Goal: Communication & Community: Answer question/provide support

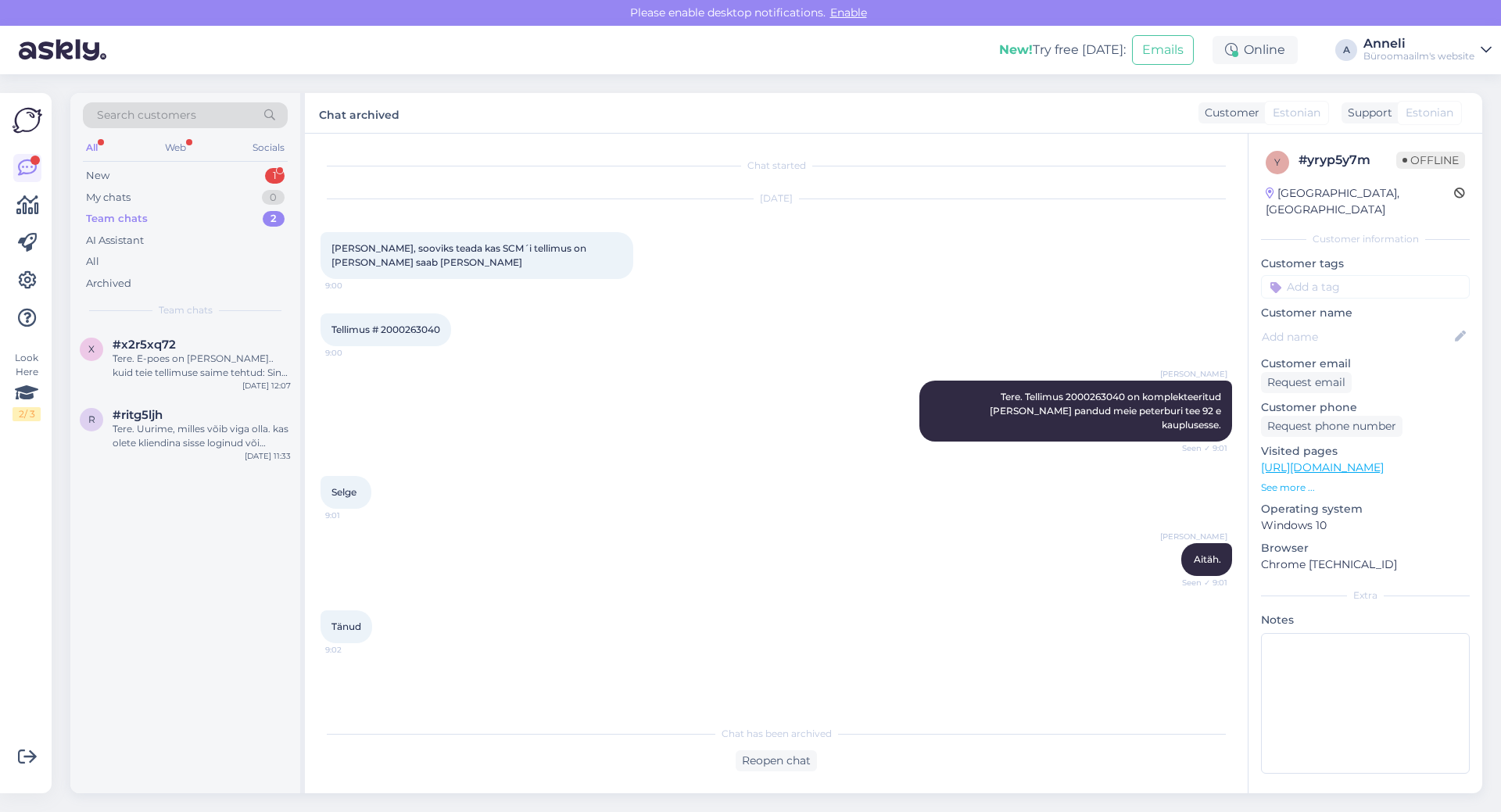
click at [622, 363] on div "Tellimus # 2000263040 9:00" at bounding box center [776, 330] width 912 height 67
click at [123, 173] on div "New 1" at bounding box center [186, 176] width 205 height 22
click at [203, 363] on div "Kas [PERSON_NAME] võib [PERSON_NAME] SAMSUNG printerit diagnostikasse?" at bounding box center [201, 366] width 178 height 28
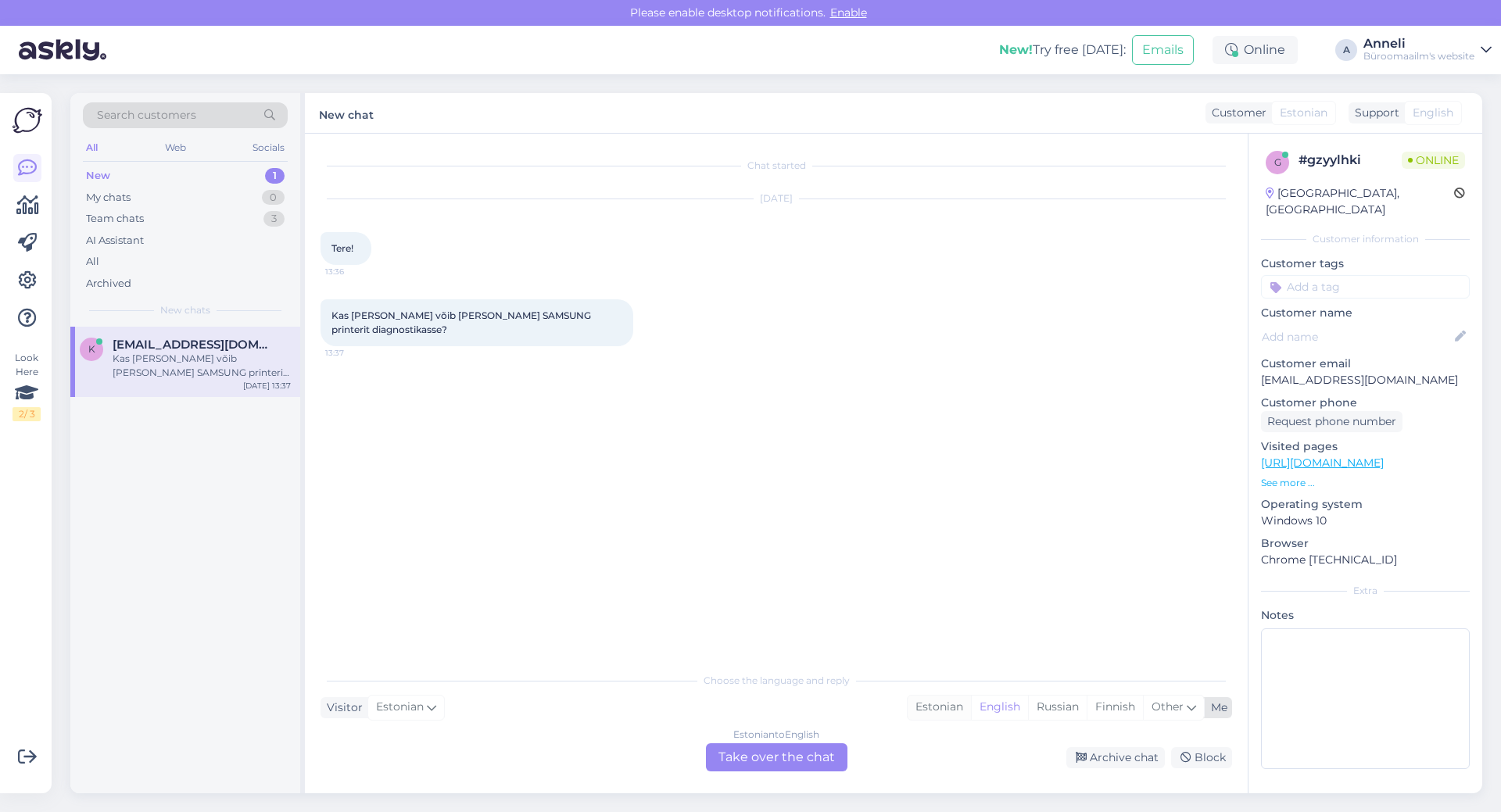
click at [942, 708] on div "Estonian" at bounding box center [940, 708] width 63 height 24
click at [786, 759] on div "Estonian to Estonian Take over the chat" at bounding box center [777, 757] width 141 height 28
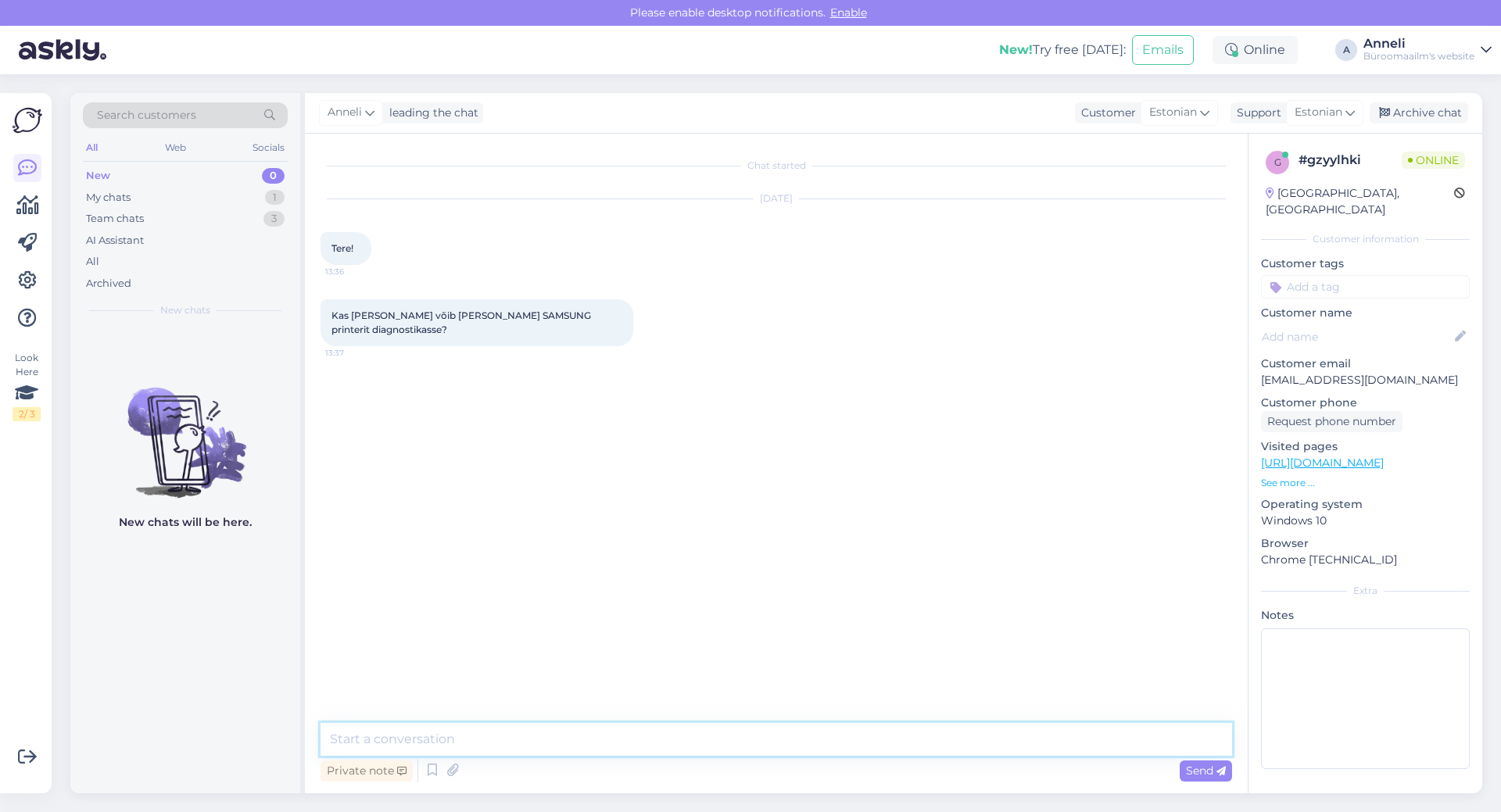
click at [672, 730] on textarea at bounding box center [776, 740] width 912 height 33
type textarea "Tere"
click at [492, 736] on textarea "uurige palun otse" at bounding box center [776, 740] width 912 height 33
paste textarea "[PHONE_NUMBER]"
type textarea "uurige palun otse [PHONE_NUMBER]"
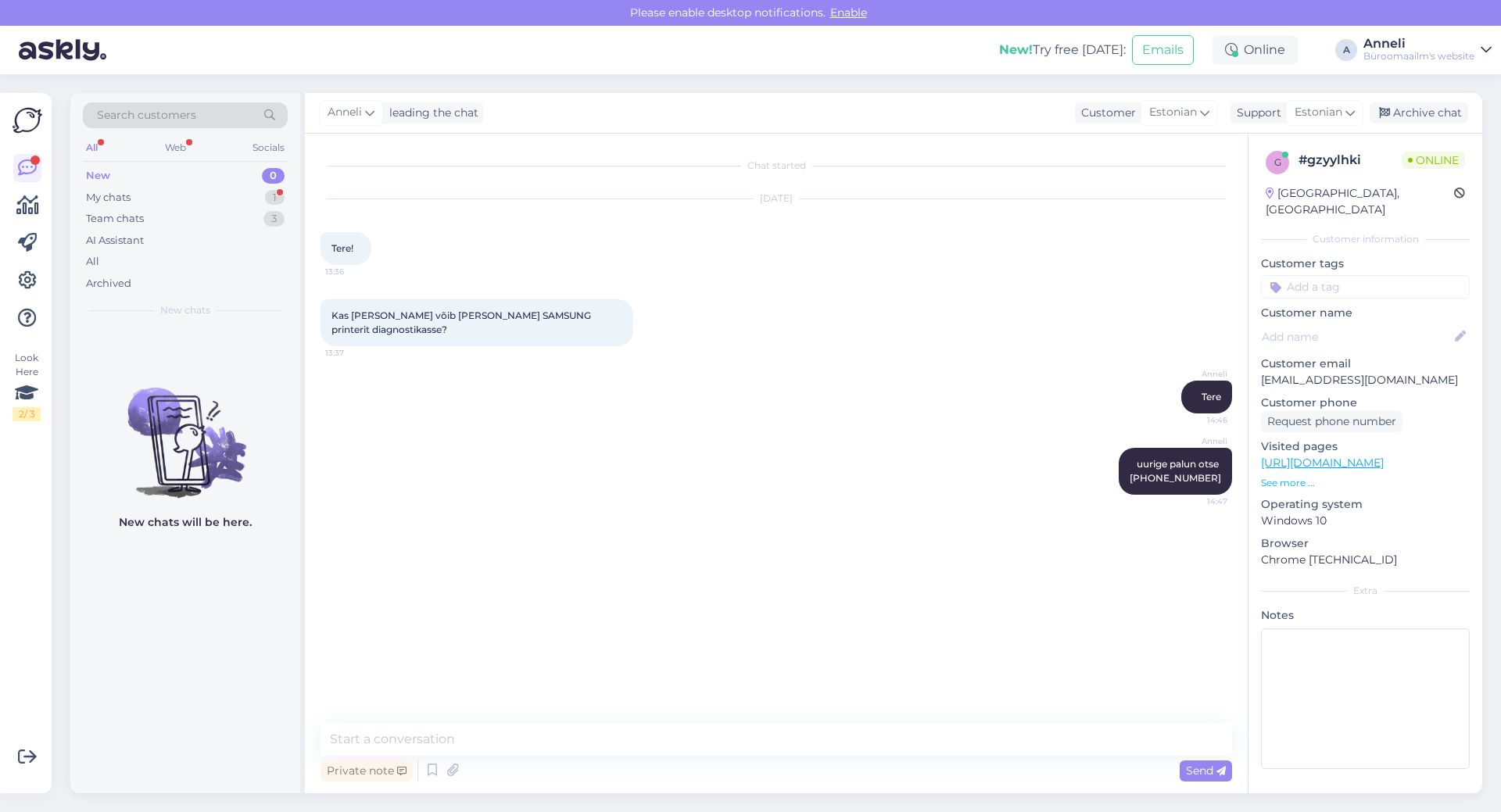
click at [784, 616] on div "Chat started [DATE] Tere! 13:36 Kas [PERSON_NAME] võib [PERSON_NAME] SAMSUNG pr…" at bounding box center [783, 429] width 926 height 559
click at [264, 195] on div "My chats 1" at bounding box center [186, 197] width 205 height 22
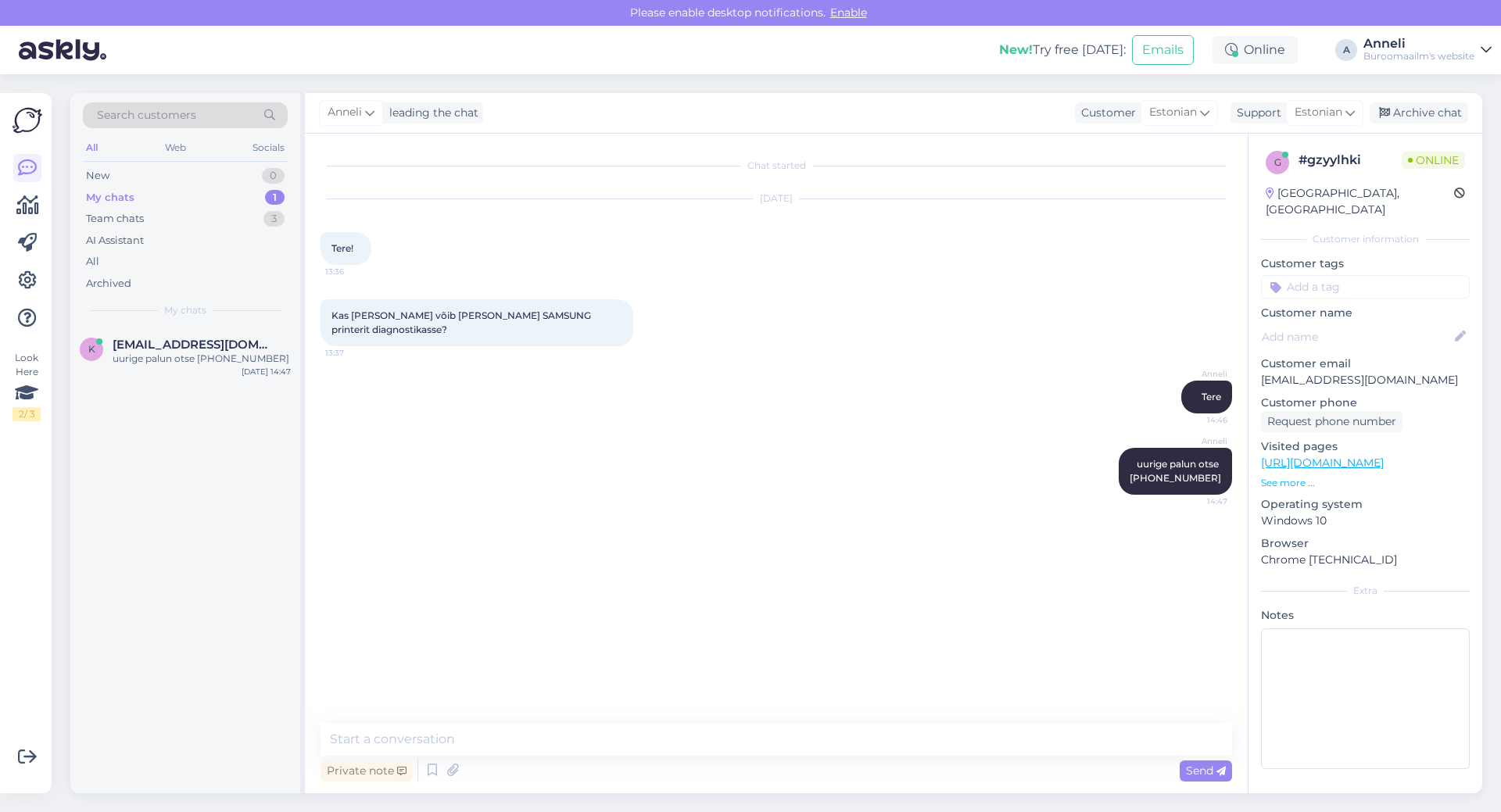
click at [626, 439] on div "[PERSON_NAME] uurige palun otse [PHONE_NUMBER]:47" at bounding box center [776, 472] width 912 height 81
click at [680, 205] on div "[DATE]" at bounding box center [776, 199] width 912 height 14
click at [682, 482] on div "[PERSON_NAME] uurige palun otse [PHONE_NUMBER]:47" at bounding box center [776, 472] width 912 height 81
